Goal: Check status: Check status

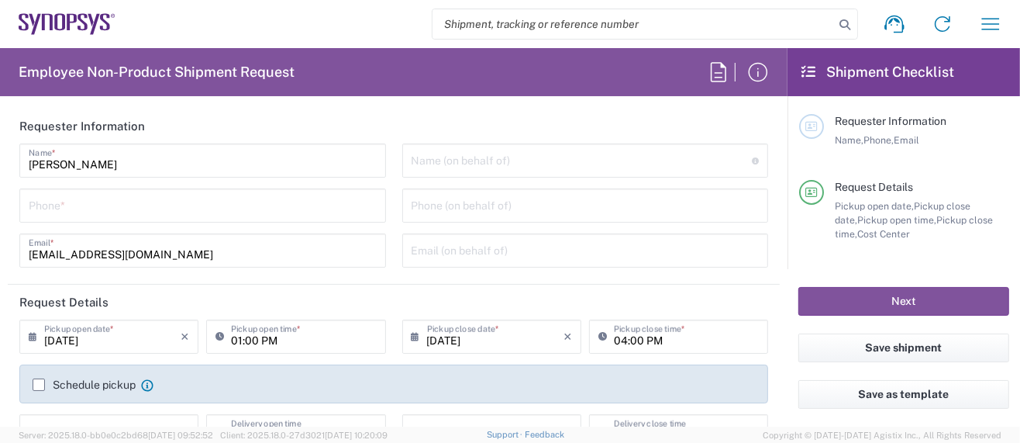
type input "Department"
type input "Delivered at Place"
type input "US01, SG, MSIP2, R&D 510464"
type input "[GEOGRAPHIC_DATA]"
type input "[US_STATE]"
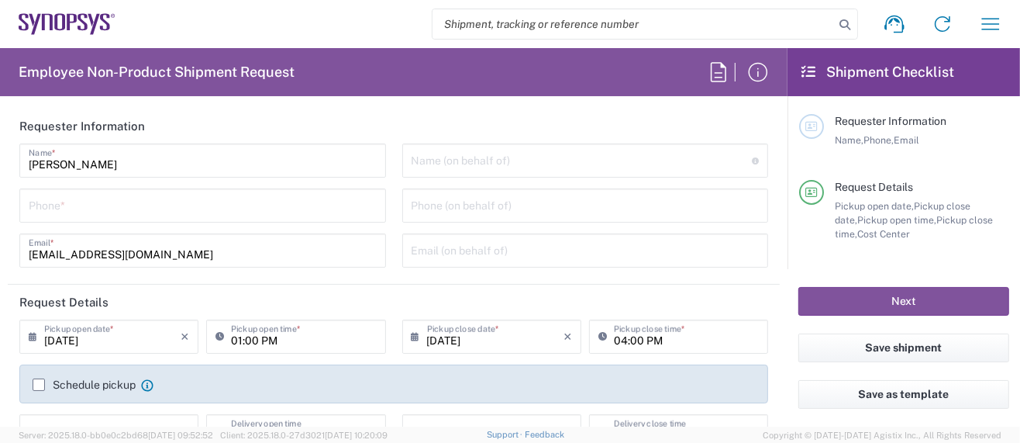
type input "[GEOGRAPHIC_DATA]"
type input "Hillsboro US03"
click at [992, 22] on icon "button" at bounding box center [991, 24] width 25 height 25
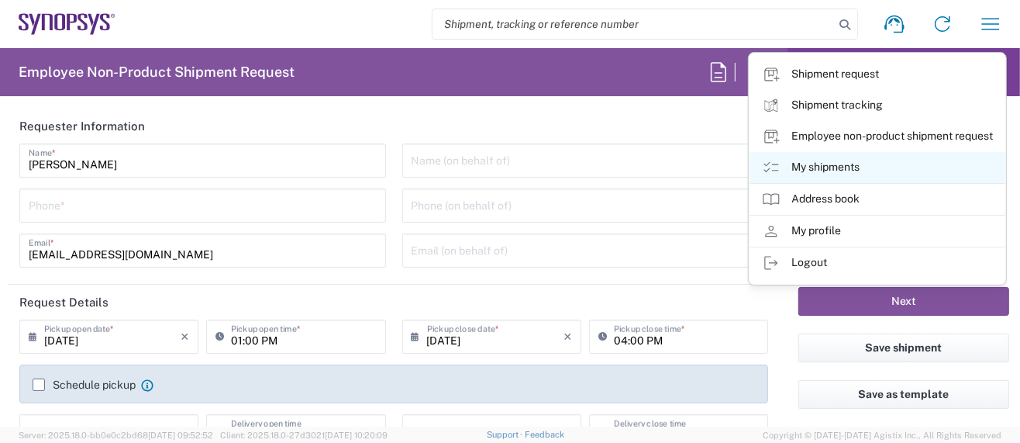
click at [830, 160] on link "My shipments" at bounding box center [878, 167] width 256 height 31
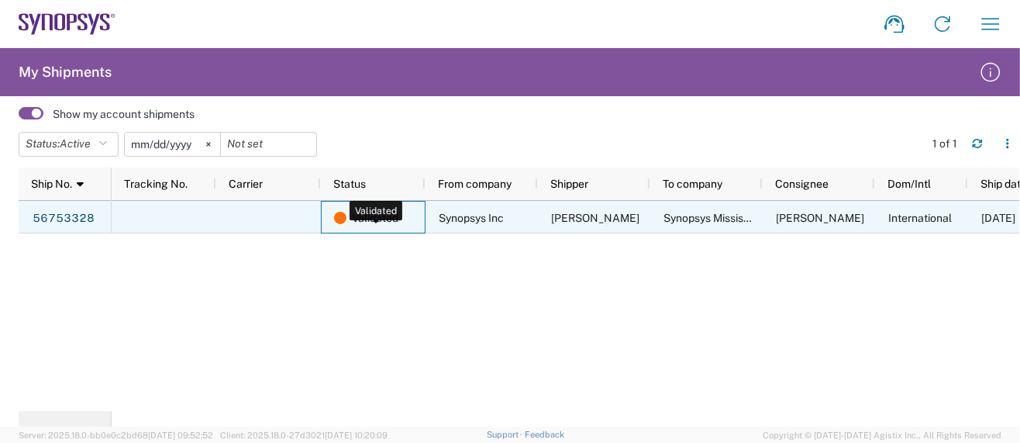
click at [388, 215] on span "Validated" at bounding box center [375, 218] width 47 height 33
click at [65, 214] on link "56753328" at bounding box center [64, 217] width 64 height 25
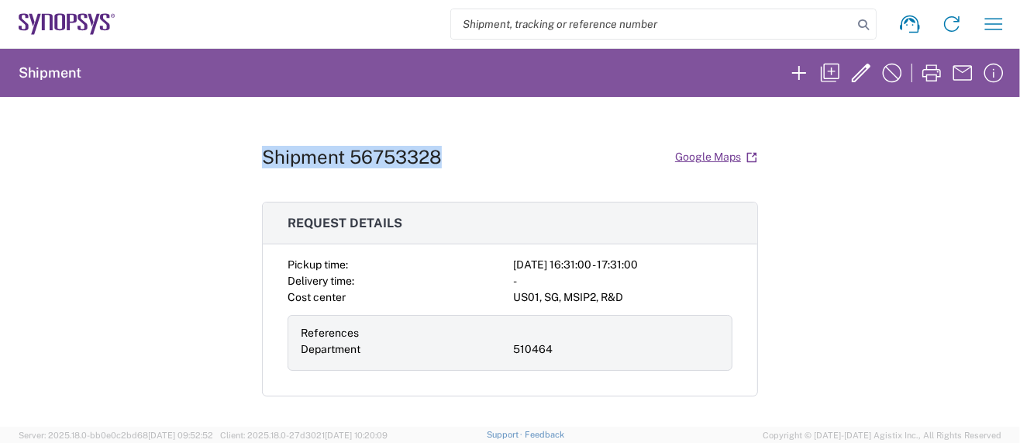
drag, startPoint x: 254, startPoint y: 154, endPoint x: 475, endPoint y: 151, distance: 221.0
click at [475, 151] on div "Shipment 56753328 Google Maps" at bounding box center [510, 156] width 496 height 27
copy h1 "Shipment 56753328"
